Goal: Information Seeking & Learning: Learn about a topic

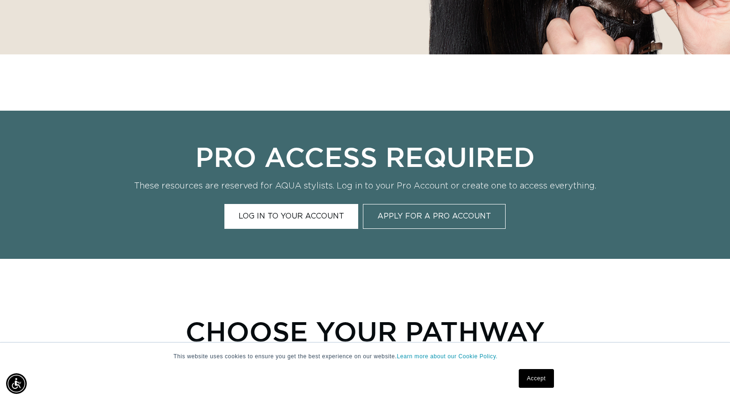
scroll to position [300, 0]
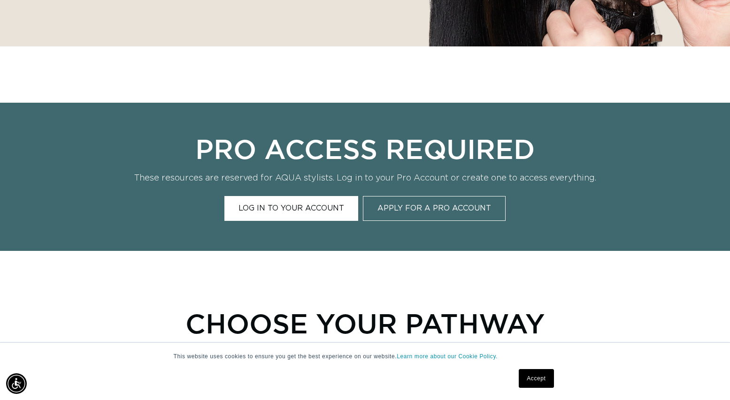
click at [301, 210] on link "Log In to Your Account" at bounding box center [291, 208] width 134 height 25
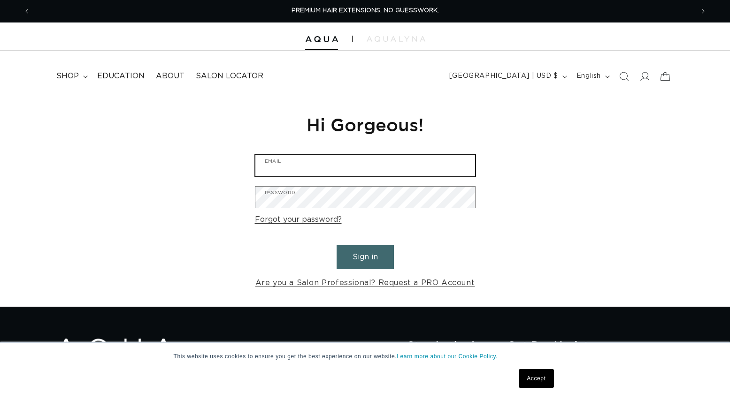
type input "sabrina@babydollhair.com"
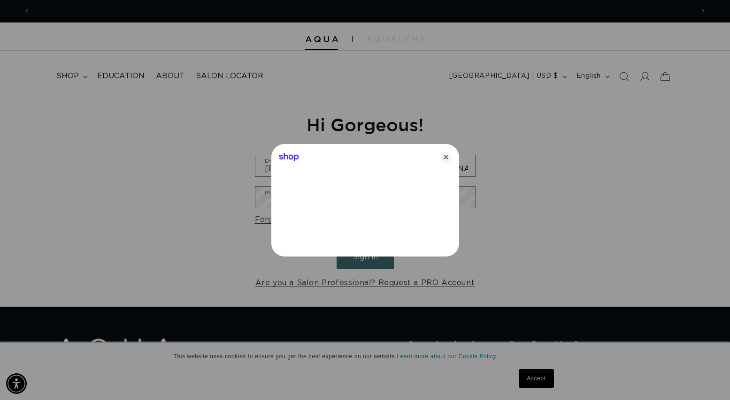
scroll to position [0, 663]
click at [449, 153] on icon "Close" at bounding box center [445, 157] width 11 height 11
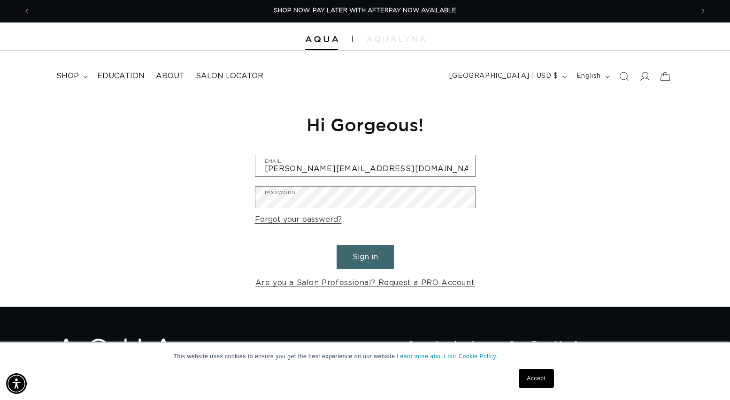
click at [368, 249] on button "Sign in" at bounding box center [364, 257] width 57 height 24
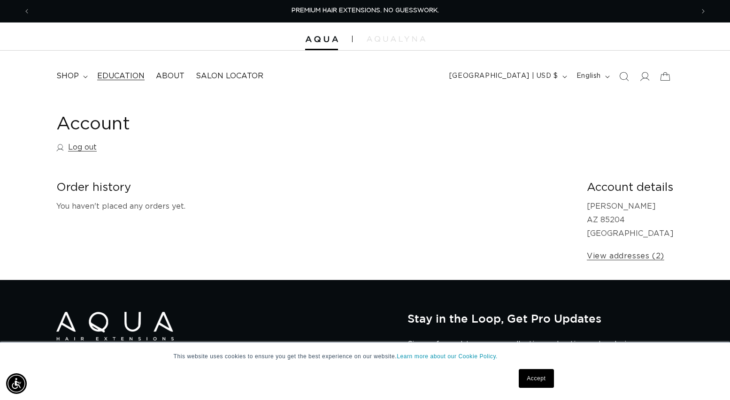
click at [118, 76] on span "Education" at bounding box center [120, 76] width 47 height 10
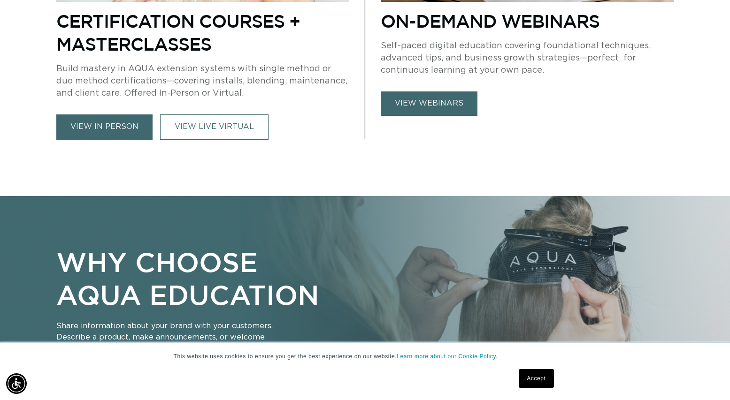
scroll to position [556, 0]
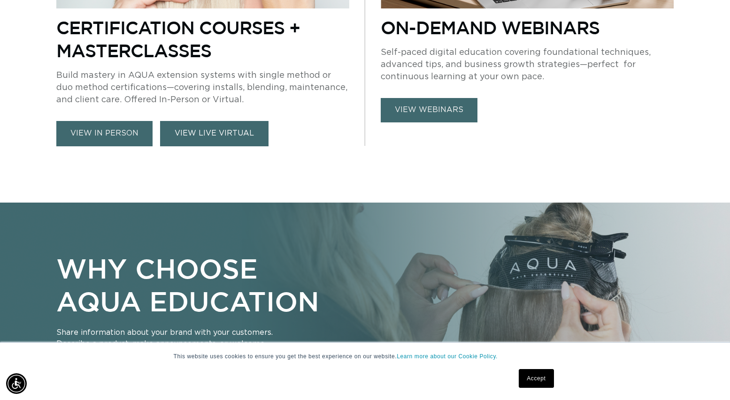
click at [206, 136] on link "VIEW LIVE VIRTUAL" at bounding box center [214, 133] width 108 height 25
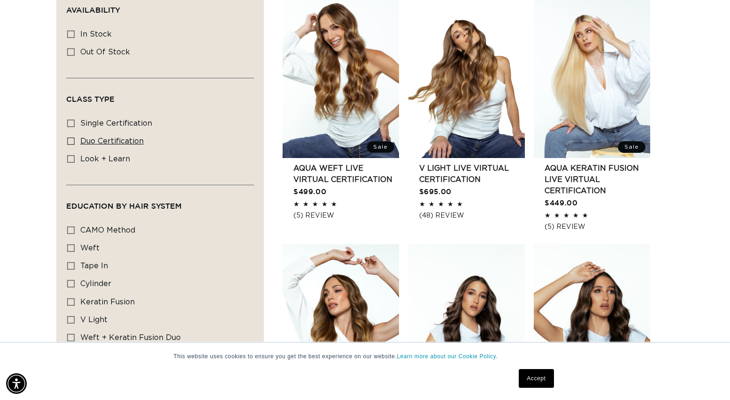
scroll to position [357, 0]
